Goal: Information Seeking & Learning: Learn about a topic

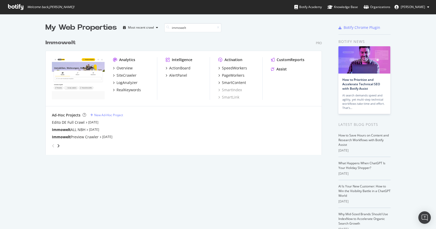
scroll to position [118, 277]
type input "immowelt"
click at [130, 75] on div "SiteCrawler" at bounding box center [127, 75] width 20 height 5
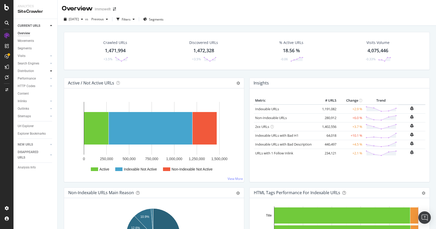
click at [50, 69] on icon at bounding box center [51, 70] width 2 height 3
click at [50, 130] on div at bounding box center [51, 131] width 5 height 5
click at [28, 116] on div "Segments" at bounding box center [27, 115] width 14 height 5
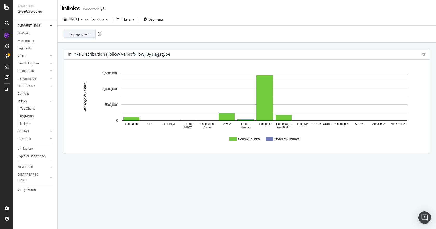
click at [87, 37] on button "By: pagetype" at bounding box center [80, 34] width 32 height 8
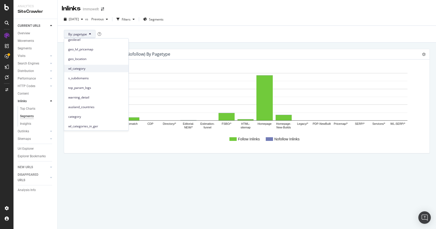
scroll to position [91, 0]
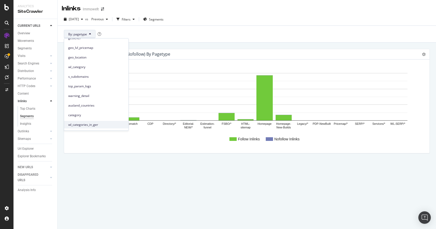
click at [89, 126] on span "wl_categories_in_ger" at bounding box center [96, 124] width 56 height 5
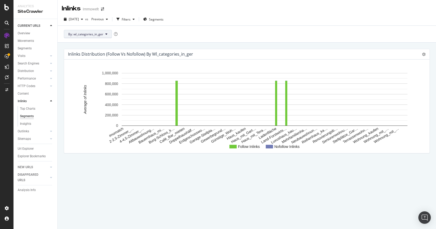
click at [90, 35] on span "By: wl_categories_in_ger" at bounding box center [85, 34] width 35 height 4
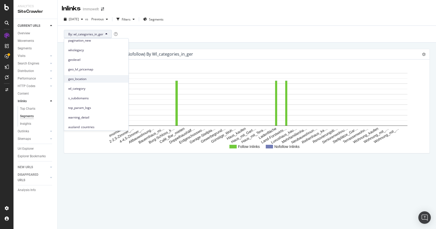
scroll to position [78, 0]
click at [94, 81] on span "wl_category" at bounding box center [96, 80] width 56 height 5
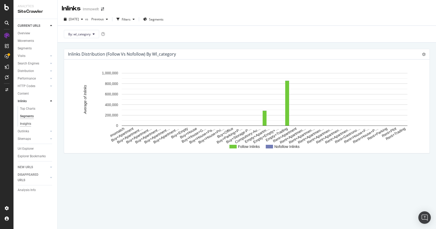
click at [28, 124] on div "Insights" at bounding box center [25, 123] width 11 height 5
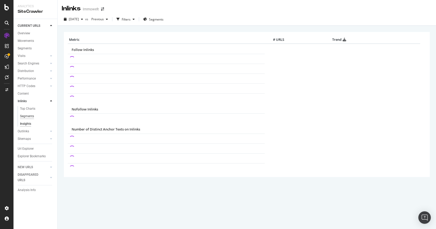
click at [29, 118] on div "Segments" at bounding box center [27, 115] width 14 height 5
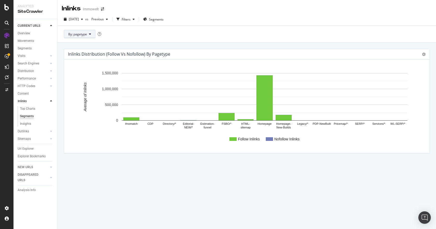
click at [83, 36] on span "By: pagetype" at bounding box center [77, 34] width 19 height 4
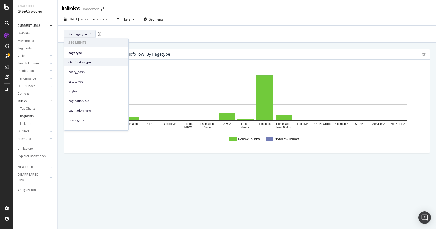
click at [88, 64] on span "distributiontype" at bounding box center [96, 62] width 56 height 5
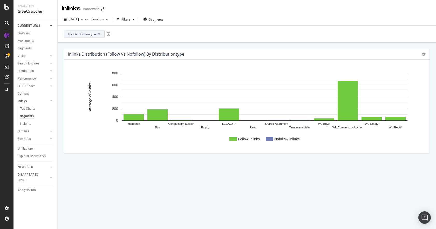
click at [85, 34] on span "By: distributiontype" at bounding box center [82, 34] width 28 height 4
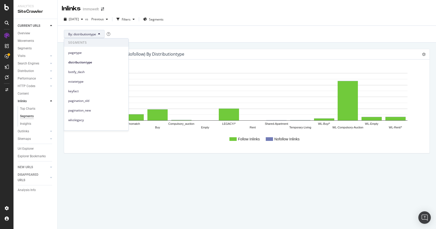
click at [170, 37] on div "By: distributiontype" at bounding box center [247, 33] width 379 height 17
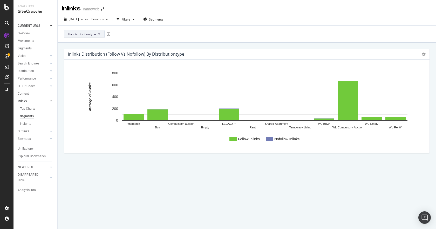
click at [84, 36] on button "By: distributiontype" at bounding box center [84, 34] width 41 height 8
click at [51, 64] on icon at bounding box center [51, 63] width 2 height 3
click at [52, 100] on div at bounding box center [51, 100] width 5 height 5
click at [33, 79] on div "Top Charts" at bounding box center [27, 78] width 15 height 5
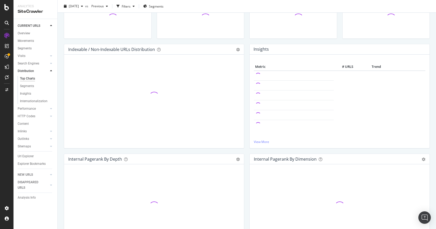
scroll to position [104, 0]
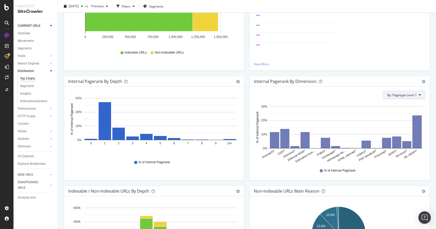
click at [409, 95] on span "By: Pagetype Level 1" at bounding box center [402, 95] width 30 height 4
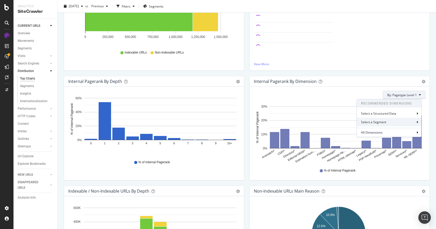
click at [394, 121] on div "Select a Segment" at bounding box center [389, 122] width 64 height 9
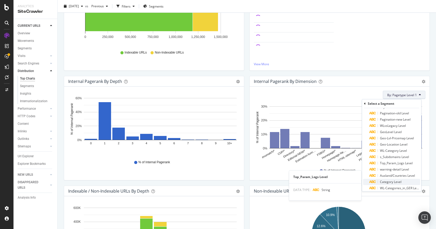
scroll to position [45, 0]
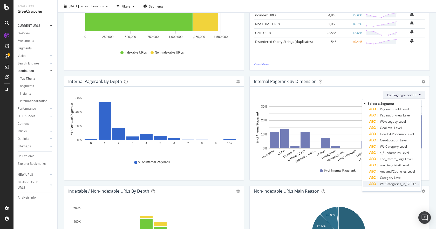
click at [400, 184] on span "WL-Categories_in_GER Level" at bounding box center [400, 183] width 41 height 4
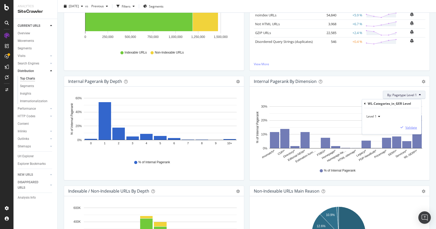
click at [410, 127] on div "Validate" at bounding box center [412, 127] width 12 height 4
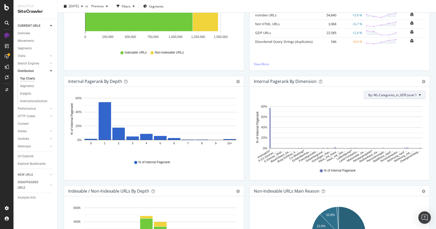
click at [399, 94] on span "By: WL-Categories_in_GER Level 1" at bounding box center [392, 95] width 49 height 4
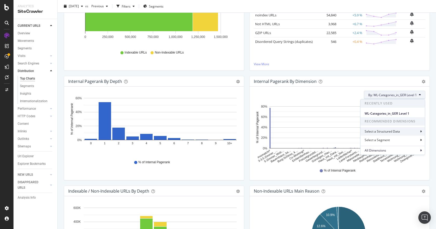
click at [403, 132] on div "Select a Structured Data" at bounding box center [393, 131] width 64 height 9
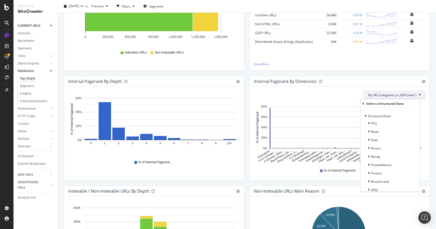
click at [375, 103] on div "Select a Structured Data" at bounding box center [384, 103] width 37 height 4
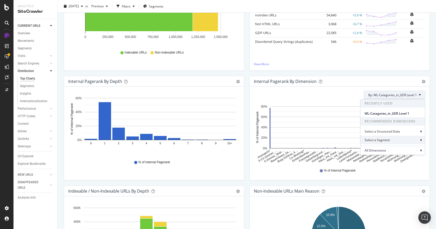
click at [385, 137] on div "Select a Segment" at bounding box center [393, 140] width 64 height 9
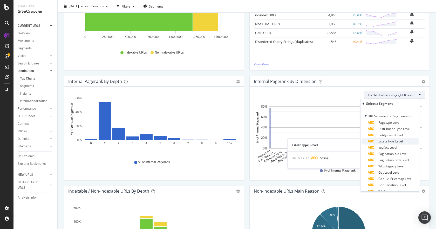
click at [396, 141] on span "EstateType Level" at bounding box center [391, 141] width 24 height 4
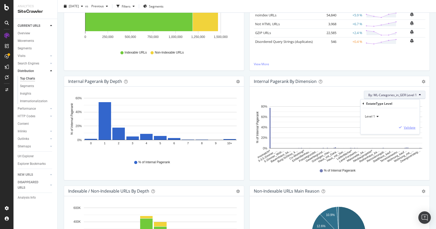
click at [403, 128] on div "button" at bounding box center [400, 127] width 7 height 3
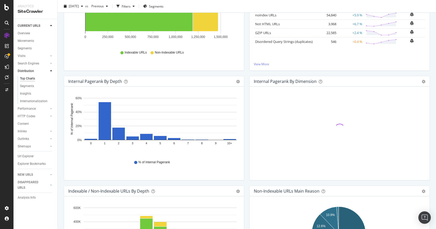
click at [430, 117] on div "Crawled URLs 1,471,994 +3.5 % View Details Indexable URLs 1,191,082 +2.9 % View…" at bounding box center [247, 36] width 379 height 229
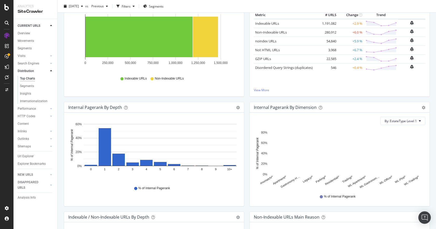
scroll to position [0, 0]
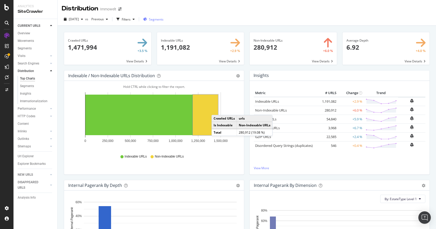
click at [157, 16] on div "Segments" at bounding box center [153, 19] width 20 height 8
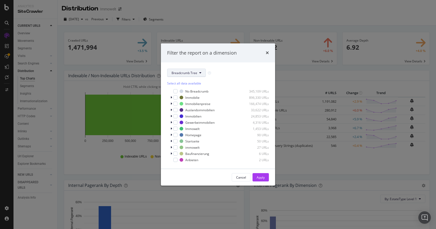
click at [189, 75] on button "Breadcrumb Tree" at bounding box center [186, 73] width 39 height 8
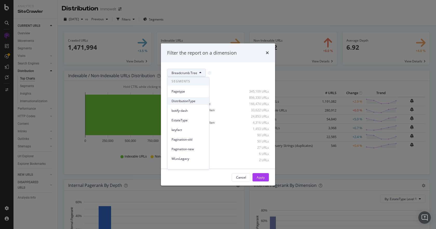
click at [189, 102] on span "DistributionType" at bounding box center [188, 101] width 33 height 5
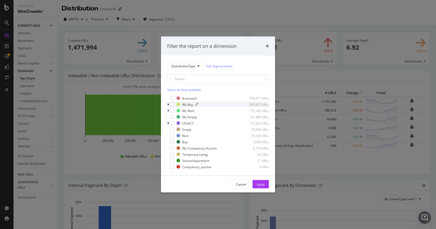
click at [201, 103] on div "modal" at bounding box center [218, 104] width 46 height 3
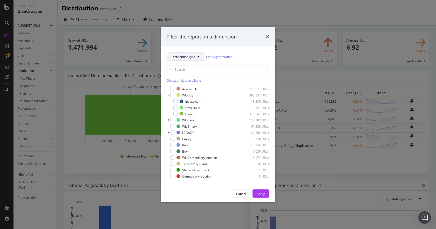
click at [186, 58] on span "DistributionType" at bounding box center [184, 56] width 24 height 4
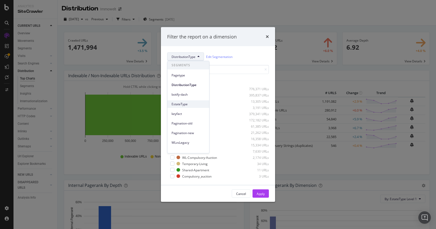
click at [185, 103] on span "EstateType" at bounding box center [188, 104] width 33 height 5
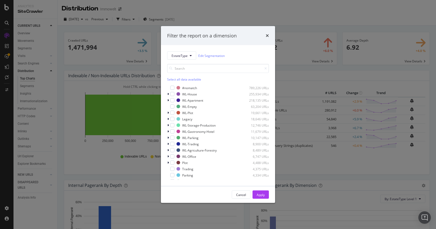
click at [174, 79] on div "Select all data available" at bounding box center [218, 79] width 102 height 4
click at [174, 88] on div "#nomatch 789,226 URLs" at bounding box center [218, 87] width 102 height 5
click at [261, 194] on div "Apply" at bounding box center [261, 194] width 8 height 4
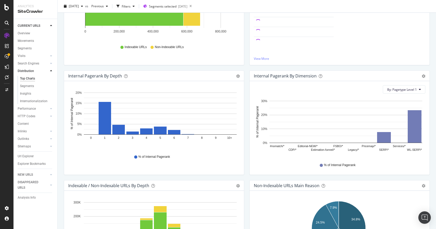
scroll to position [130, 0]
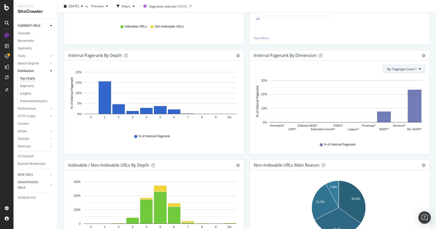
click at [393, 69] on span "By: Pagetype Level 1" at bounding box center [402, 69] width 30 height 4
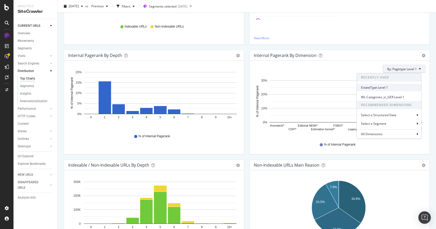
click at [378, 86] on span "EstateType Level 1" at bounding box center [389, 87] width 56 height 5
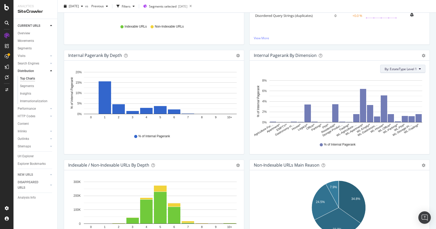
click at [397, 70] on span "By: EstateType Level 1" at bounding box center [401, 69] width 32 height 4
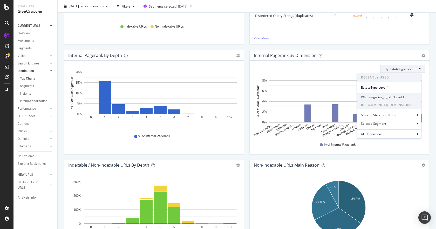
click at [388, 96] on span "WL-Categories_in_GER Level 1" at bounding box center [389, 97] width 56 height 5
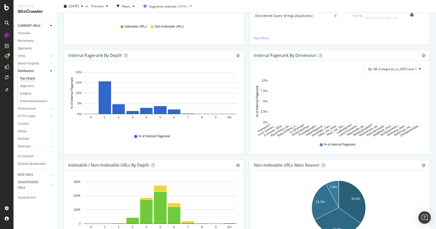
scroll to position [0, 0]
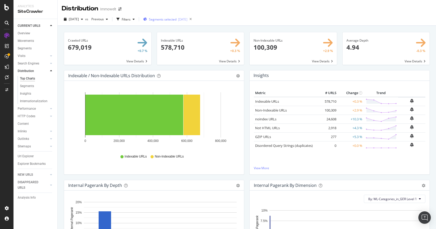
click at [174, 22] on div "Segments selected [DATE]" at bounding box center [165, 19] width 44 height 8
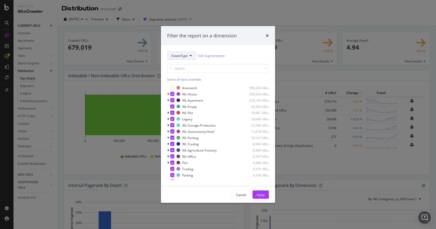
click at [183, 56] on span "EstateType" at bounding box center [180, 55] width 16 height 4
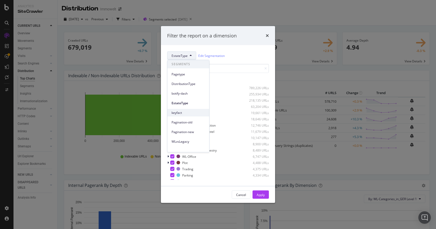
scroll to position [109, 0]
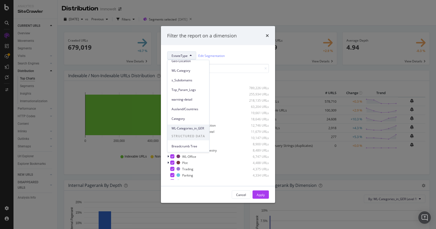
click at [188, 127] on span "WL-Categories_in_GER" at bounding box center [188, 128] width 33 height 5
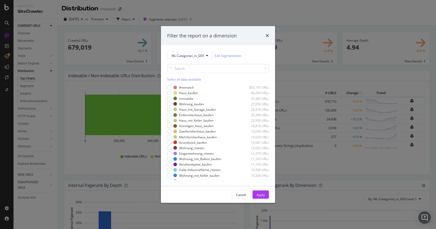
click at [172, 77] on div "Select all data available" at bounding box center [218, 79] width 102 height 4
click at [170, 87] on div "modal" at bounding box center [169, 87] width 4 height 4
click at [258, 196] on div "Apply" at bounding box center [261, 194] width 8 height 4
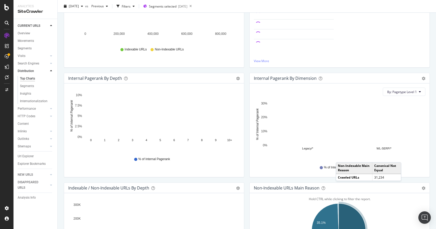
scroll to position [104, 0]
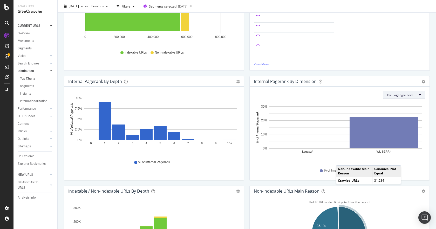
click at [400, 97] on button "By: Pagetype Level 1" at bounding box center [404, 95] width 43 height 8
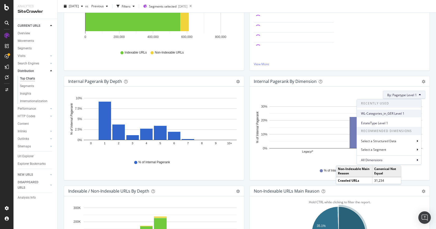
click at [379, 114] on span "WL-Categories_in_GER Level 1" at bounding box center [389, 113] width 56 height 5
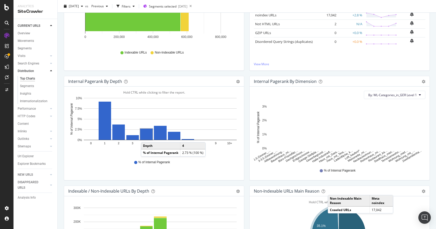
scroll to position [0, 0]
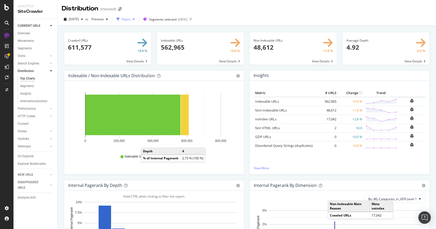
click at [131, 19] on div "Filters" at bounding box center [126, 19] width 9 height 4
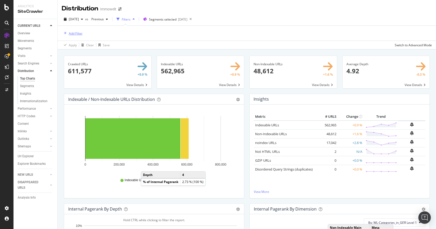
click at [64, 33] on icon "button" at bounding box center [65, 33] width 3 height 3
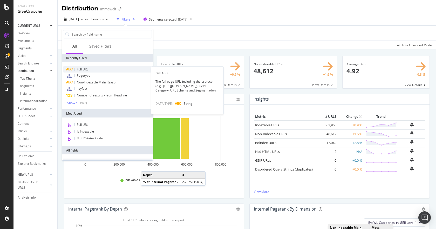
click at [86, 69] on span "Full URL" at bounding box center [82, 69] width 11 height 4
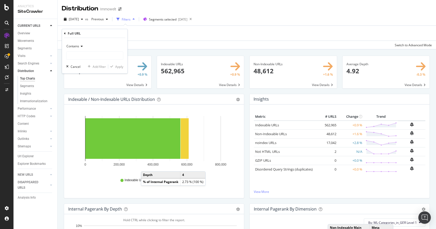
click at [80, 49] on div "Contains" at bounding box center [94, 46] width 57 height 8
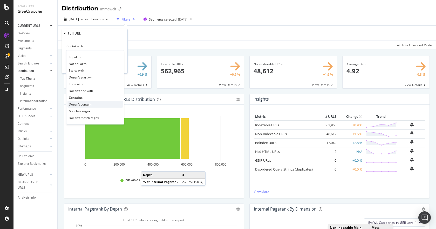
click at [82, 104] on span "Doesn't contain" at bounding box center [80, 104] width 23 height 4
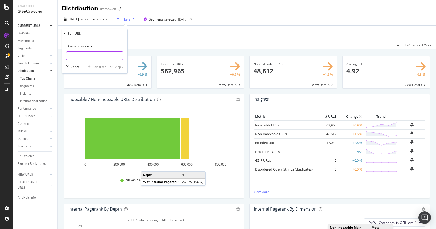
click at [80, 57] on input "text" at bounding box center [94, 55] width 57 height 8
type input "[GEOGRAPHIC_DATA]"
click at [117, 67] on div "Apply" at bounding box center [119, 66] width 8 height 4
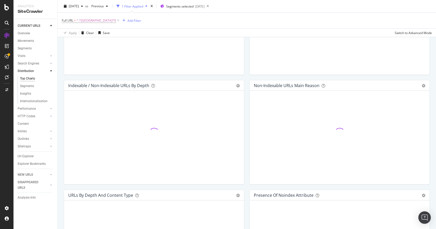
scroll to position [130, 0]
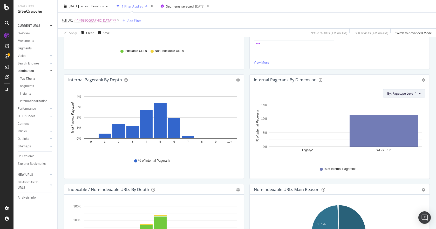
click at [402, 94] on span "By: Pagetype Level 1" at bounding box center [402, 93] width 30 height 4
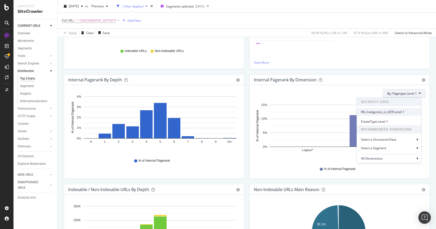
click at [388, 112] on span "WL-Categories_in_GER Level 1" at bounding box center [389, 112] width 56 height 5
